Goal: Find specific page/section: Find specific page/section

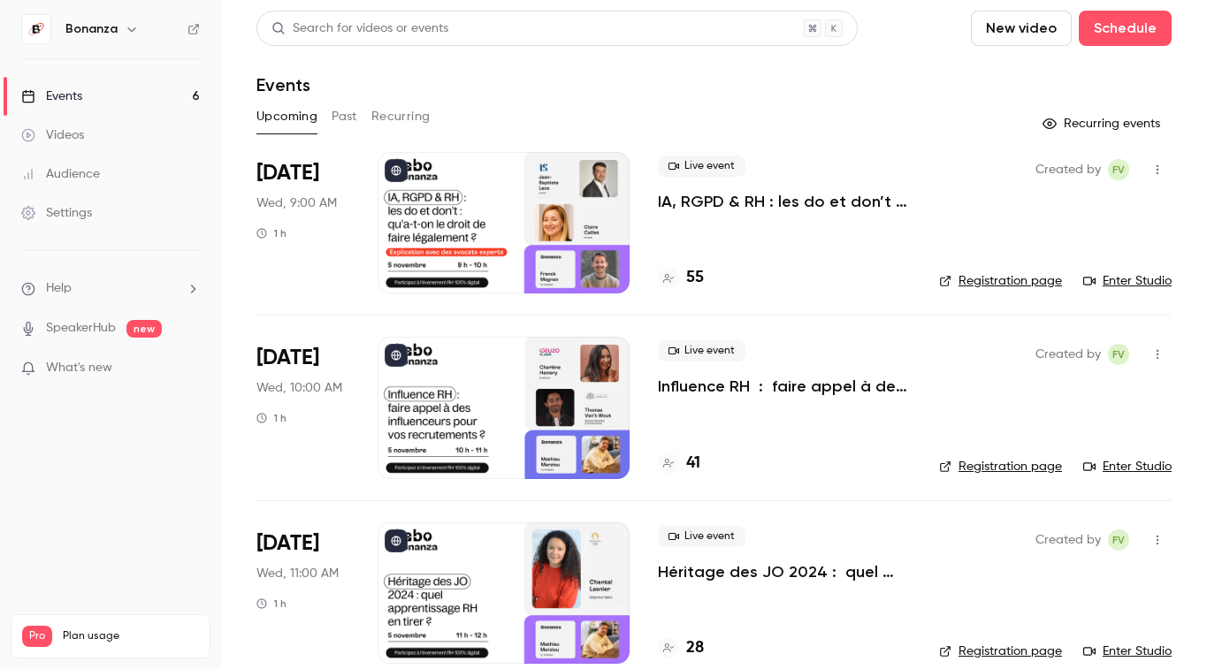
click at [149, 184] on link "Audience" at bounding box center [110, 174] width 221 height 39
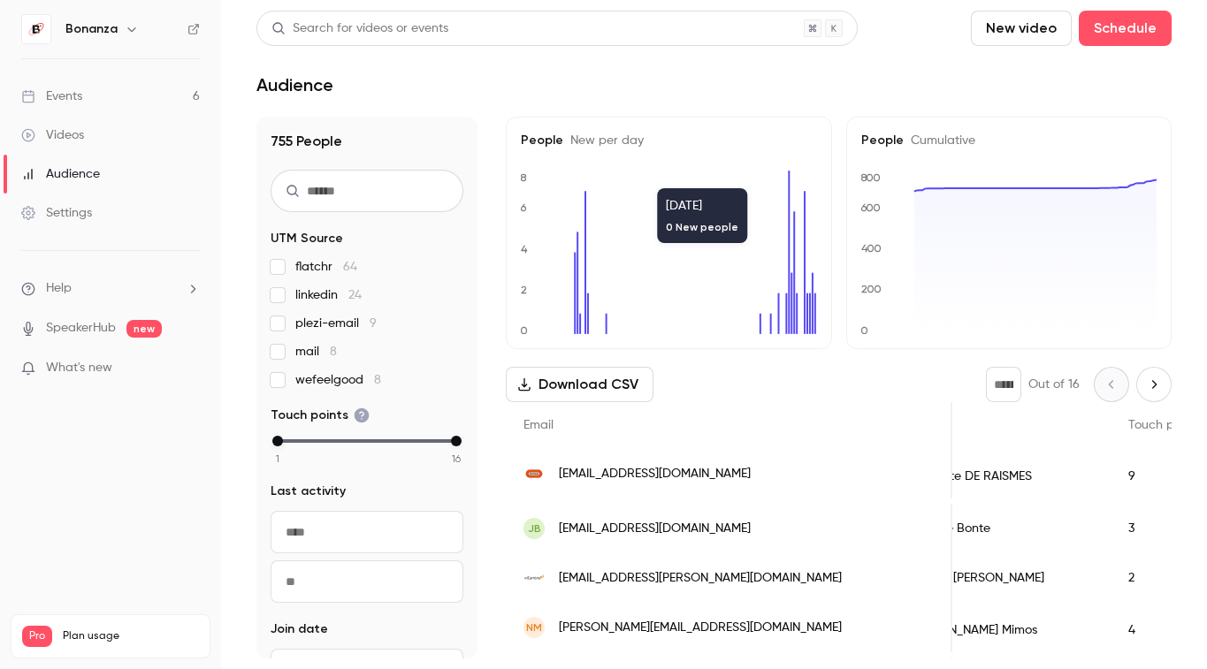
scroll to position [0, 65]
